Goal: Find specific fact: Find specific fact

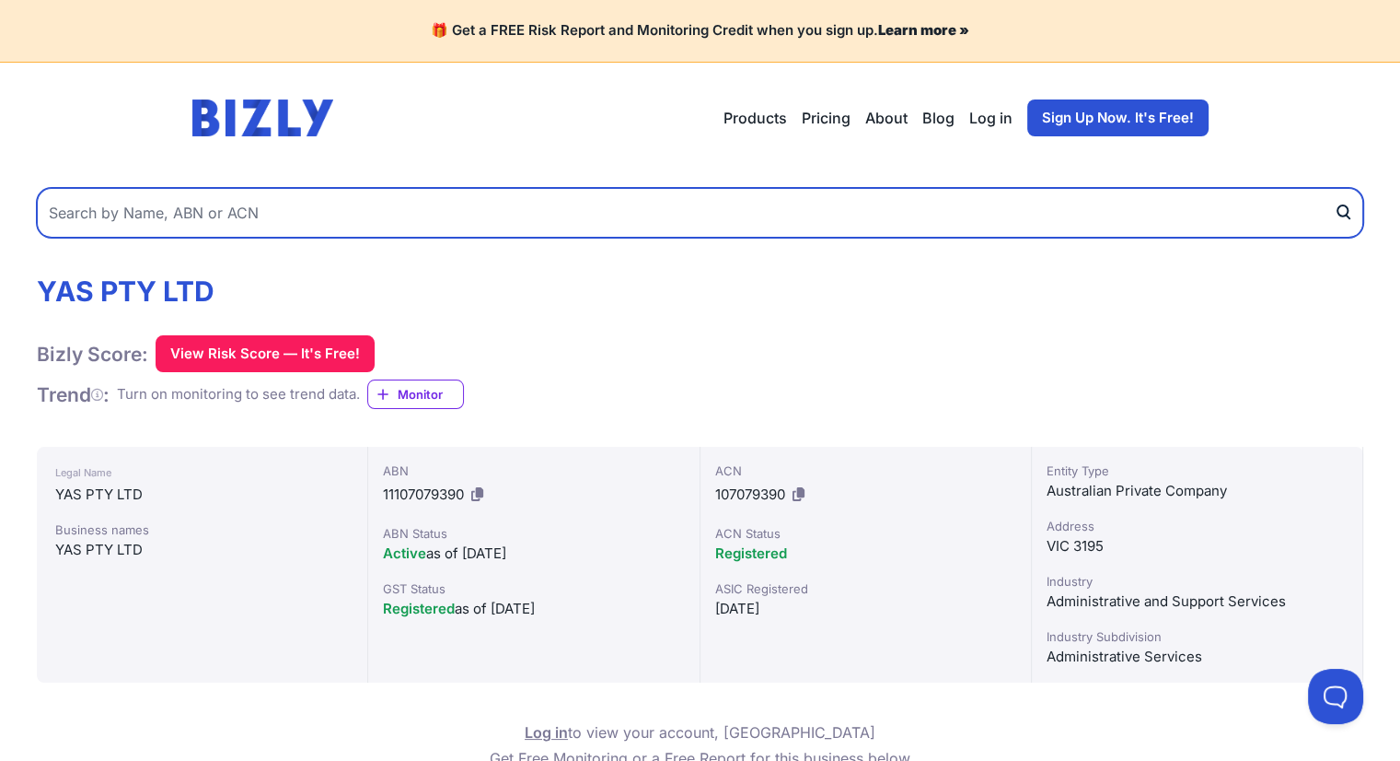
click at [247, 211] on input "text" at bounding box center [700, 213] width 1327 height 50
paste input "21 626 319 864"
type input "21 626 319 864"
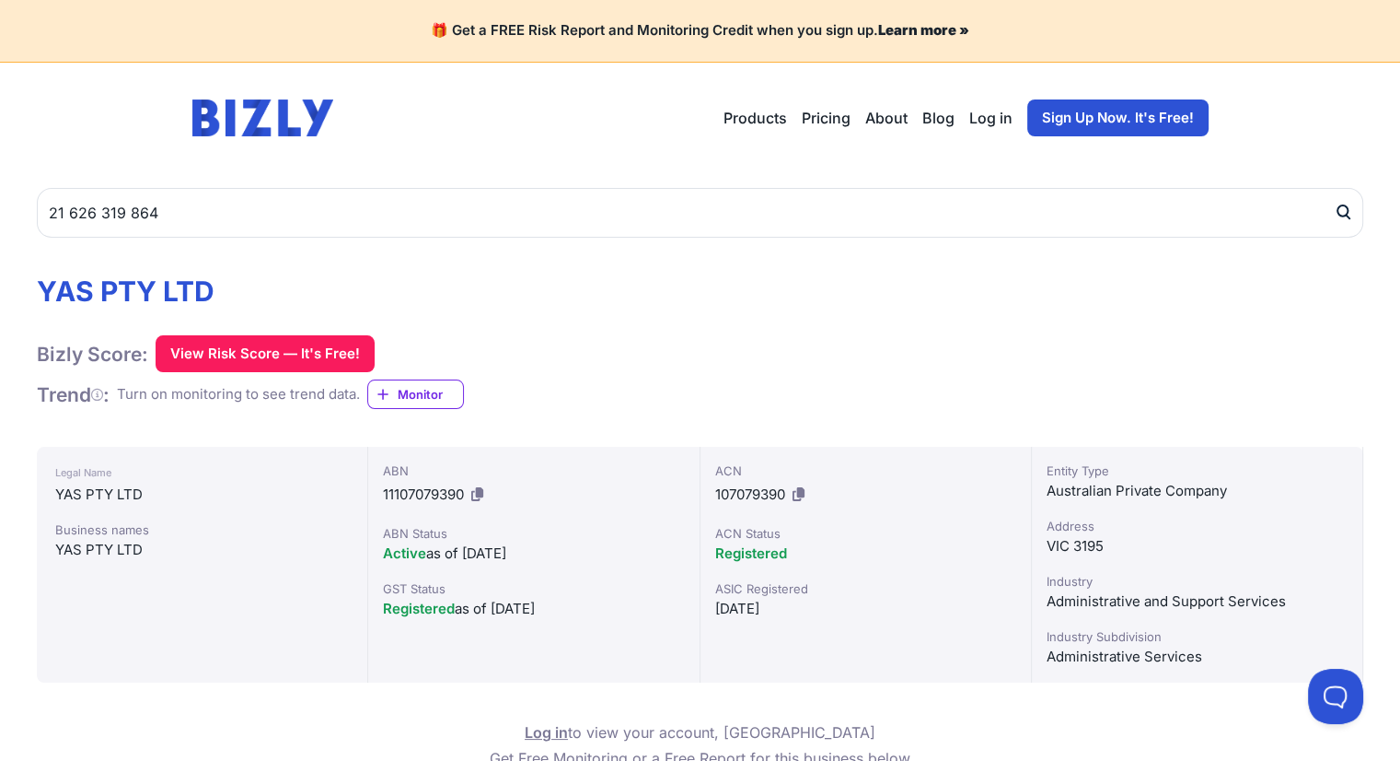
click at [1337, 205] on icon "submit" at bounding box center [1343, 212] width 18 height 19
click at [125, 491] on div "YI AO PTY LTD" at bounding box center [202, 494] width 294 height 22
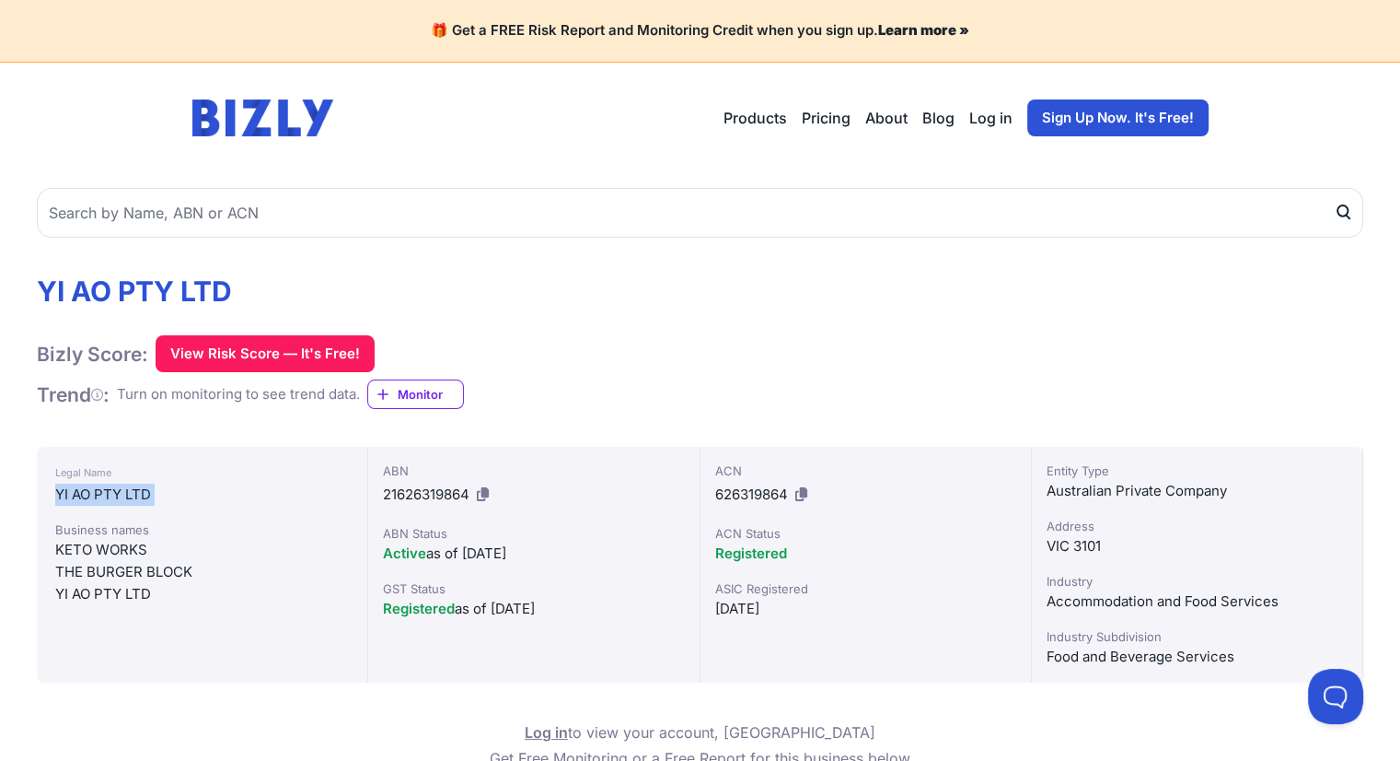
click at [125, 491] on div "YI AO PTY LTD" at bounding box center [202, 494] width 294 height 22
copy div "YI AO PTY LTD"
drag, startPoint x: 484, startPoint y: 491, endPoint x: 869, endPoint y: 82, distance: 561.5
click at [484, 491] on icon at bounding box center [483, 494] width 12 height 14
copy div "YI AO PTY LTD"
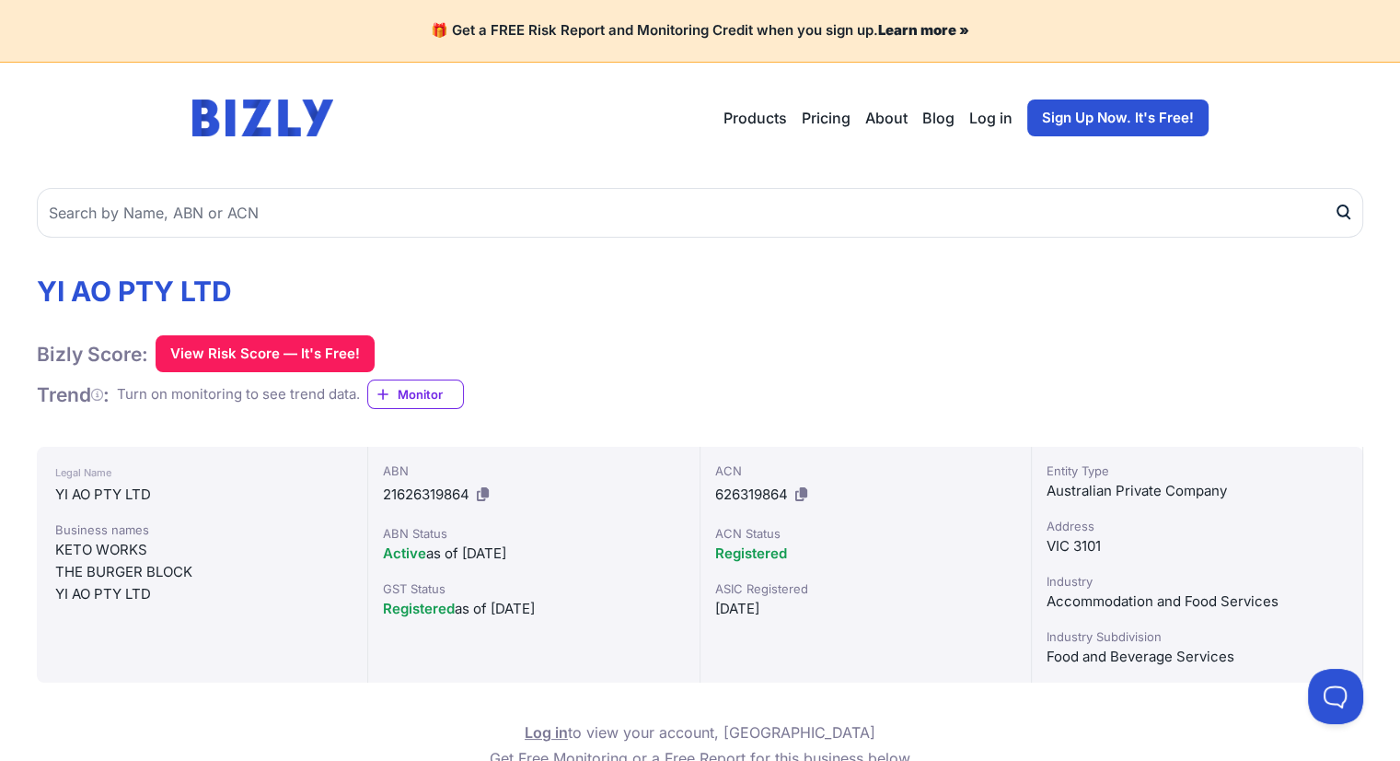
click at [808, 376] on div "YI AO PTY LTD Bizly Score: View Risk Score — It's Free! View Risk Score — It's …" at bounding box center [700, 341] width 1327 height 135
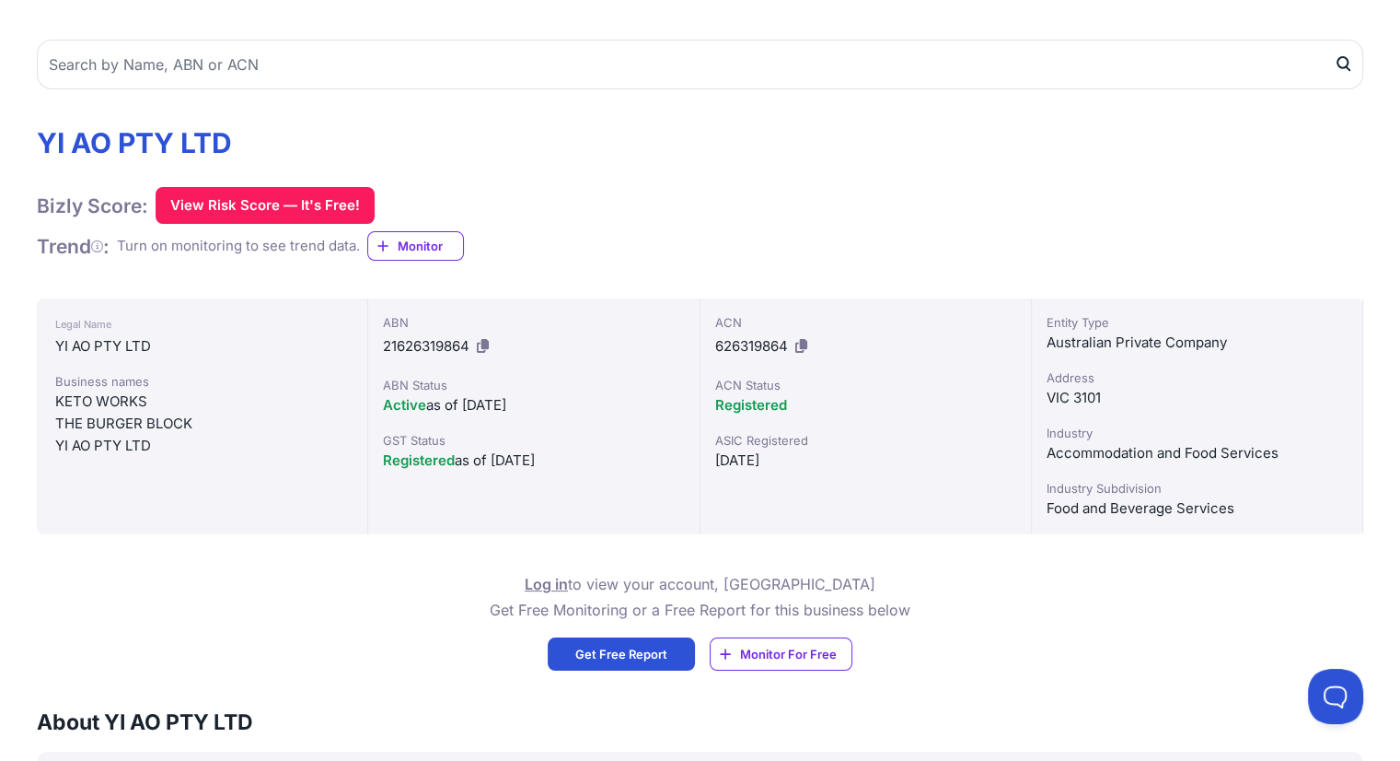
scroll to position [41, 0]
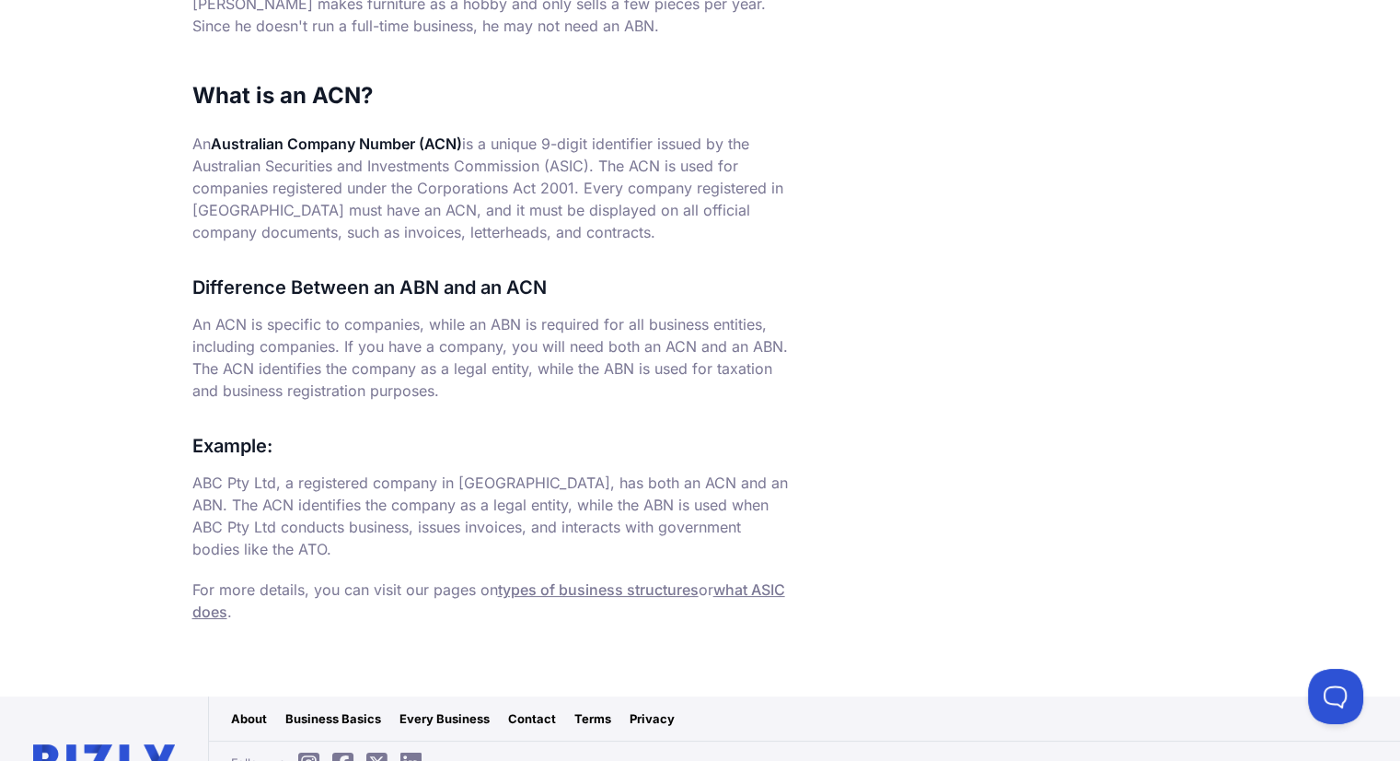
scroll to position [1017, 0]
